Goal: Go to known website: Go to known website

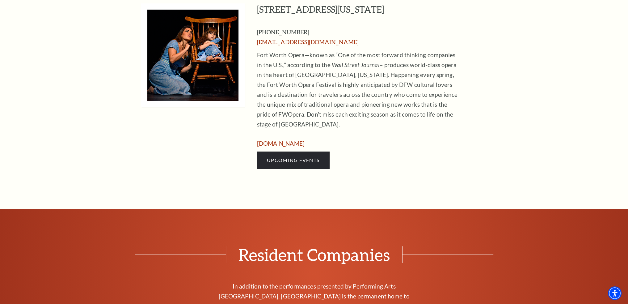
scroll to position [433, 0]
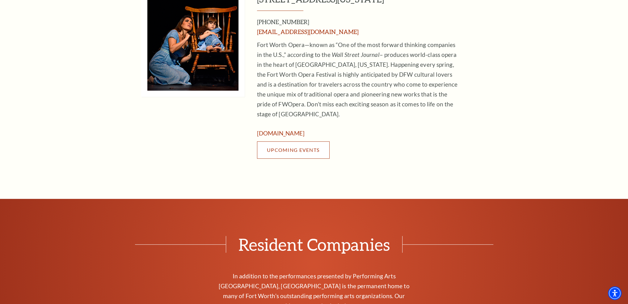
click at [291, 150] on span "Upcoming Events" at bounding box center [293, 150] width 53 height 6
click at [286, 134] on link "[DOMAIN_NAME]" at bounding box center [281, 132] width 48 height 7
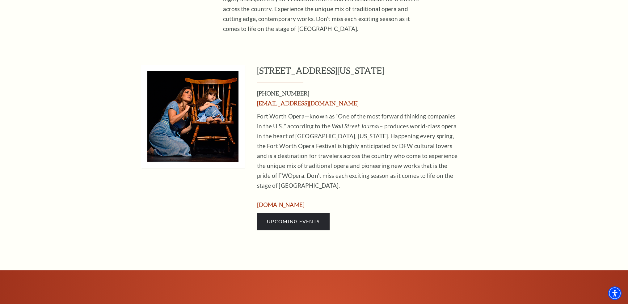
scroll to position [278, 0]
